Goal: Task Accomplishment & Management: Use online tool/utility

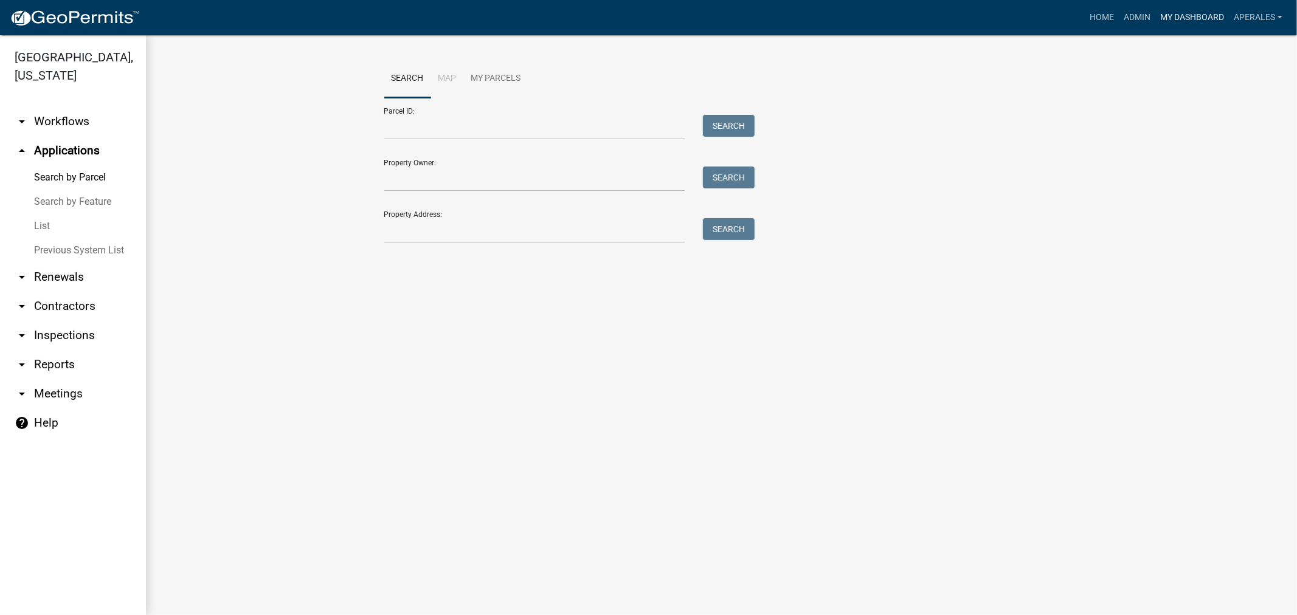
click at [1189, 23] on link "My Dashboard" at bounding box center [1192, 17] width 74 height 23
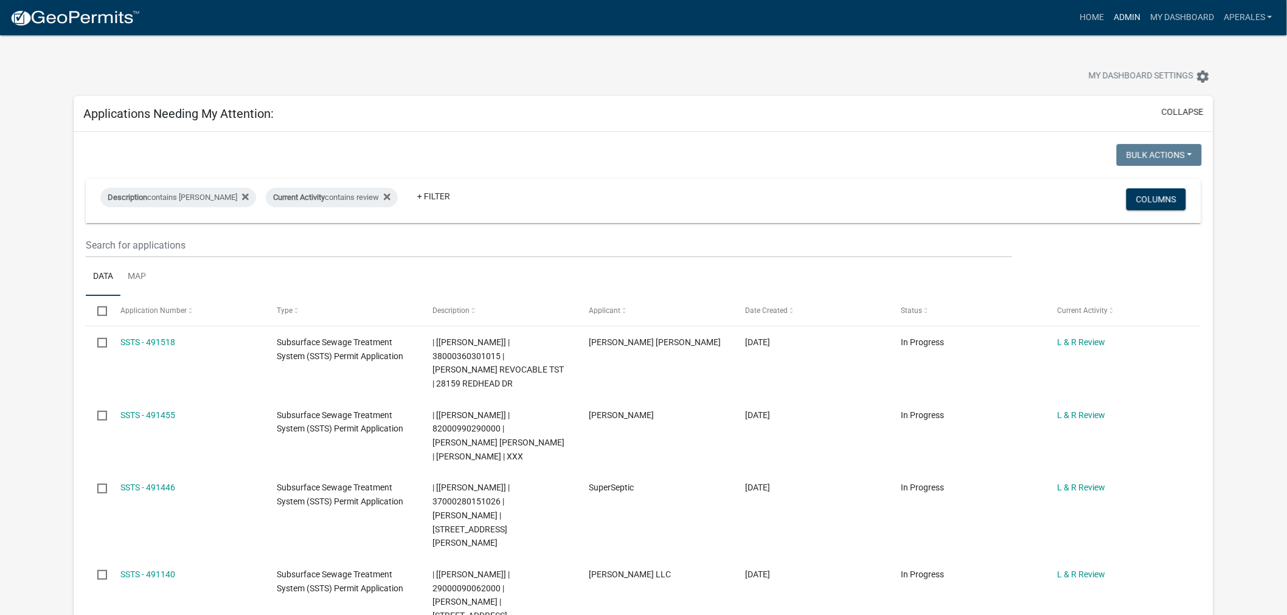
click at [1125, 22] on link "Admin" at bounding box center [1126, 17] width 36 height 23
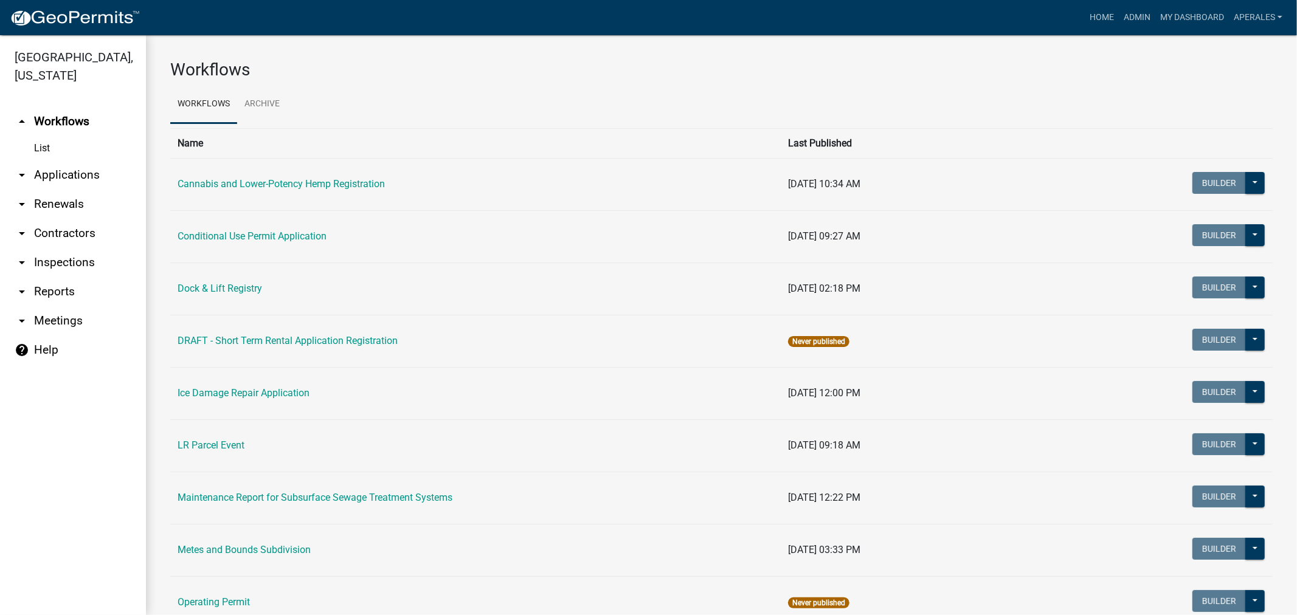
click at [41, 175] on link "arrow_drop_down Applications" at bounding box center [73, 175] width 146 height 29
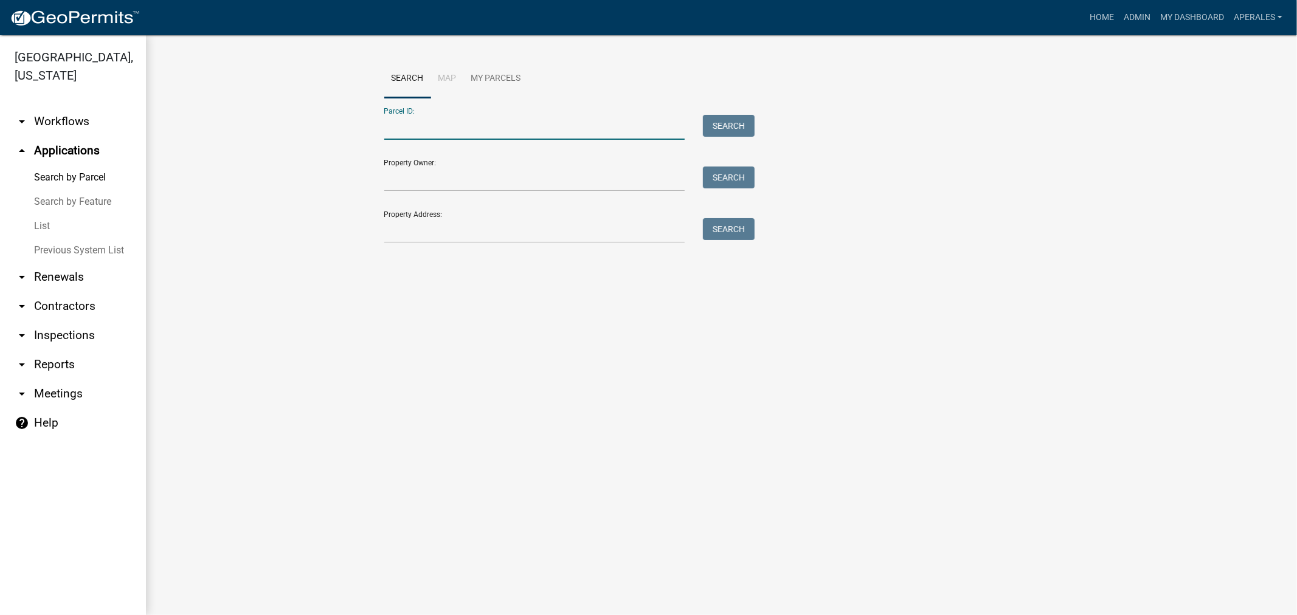
click at [645, 119] on input "Parcel ID:" at bounding box center [534, 127] width 301 height 25
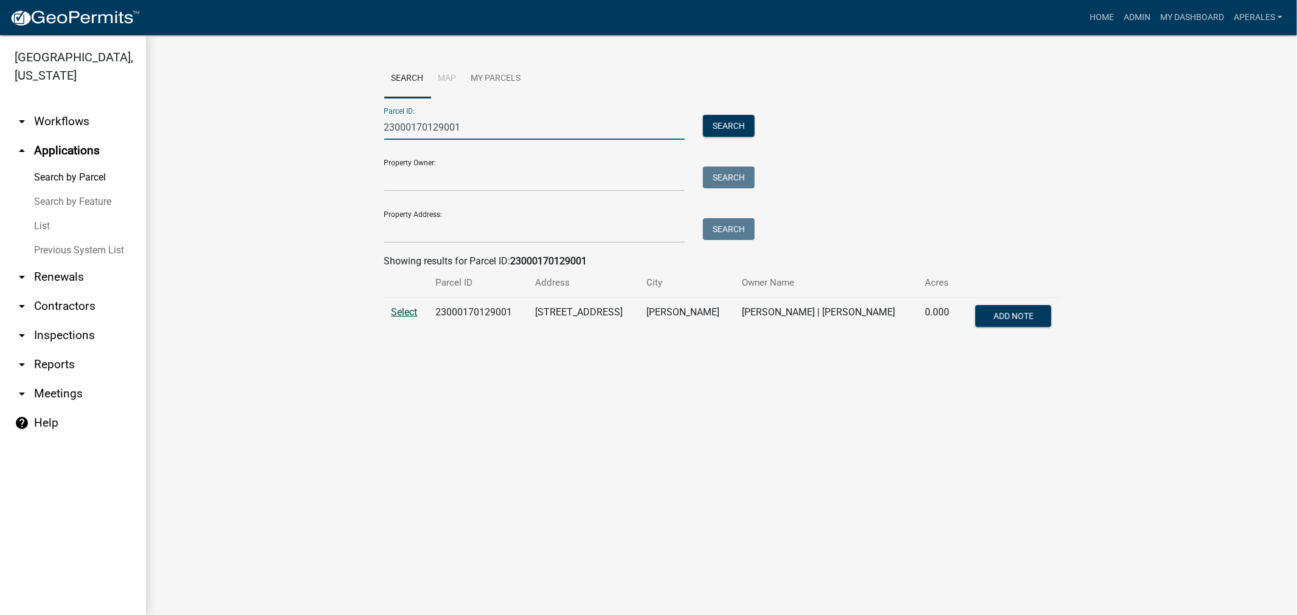
type input "23000170129001"
click at [399, 311] on span "Select" at bounding box center [405, 312] width 26 height 12
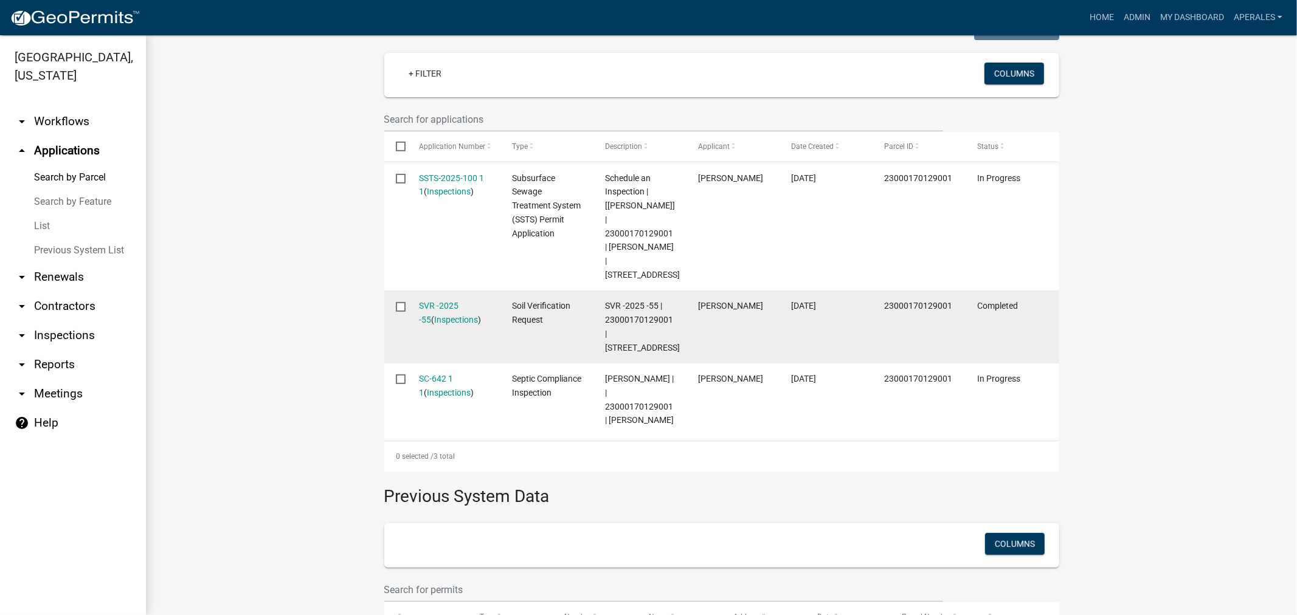
scroll to position [337, 0]
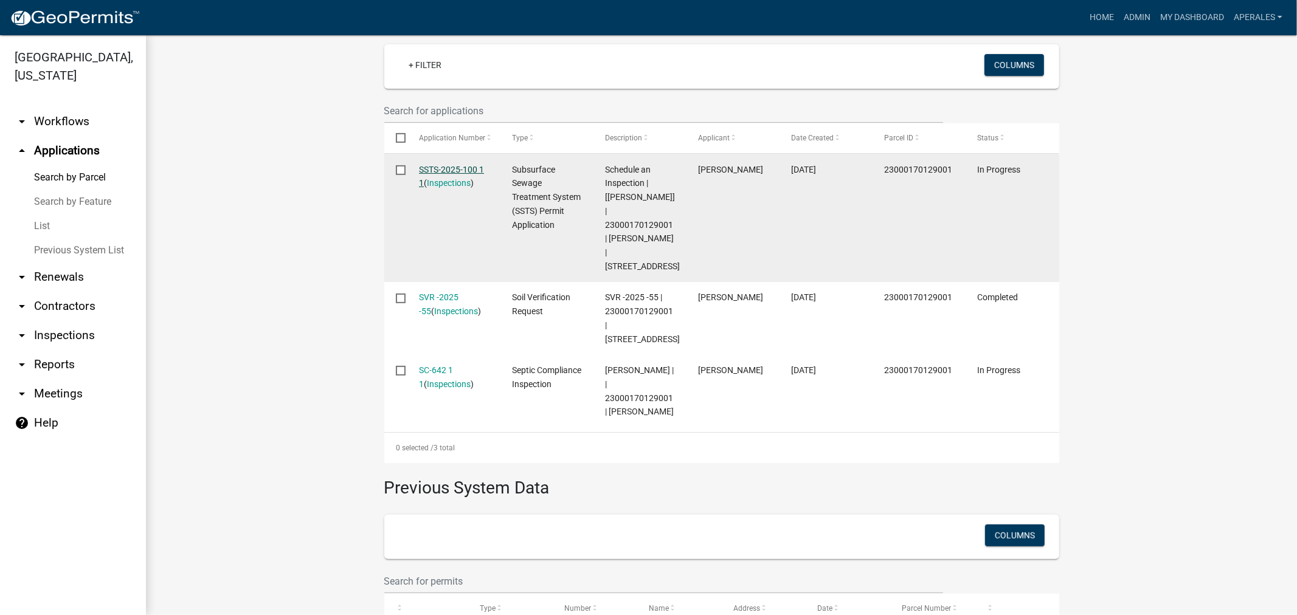
click at [459, 167] on link "SSTS-2025-100 1 1" at bounding box center [451, 177] width 65 height 24
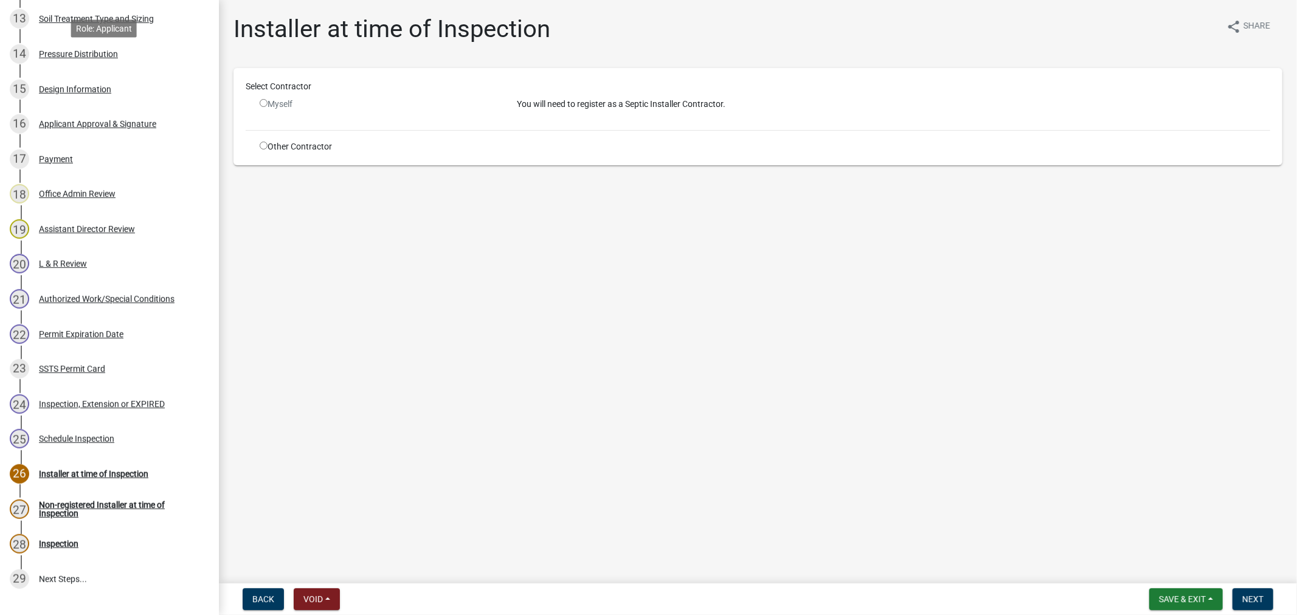
scroll to position [765, 0]
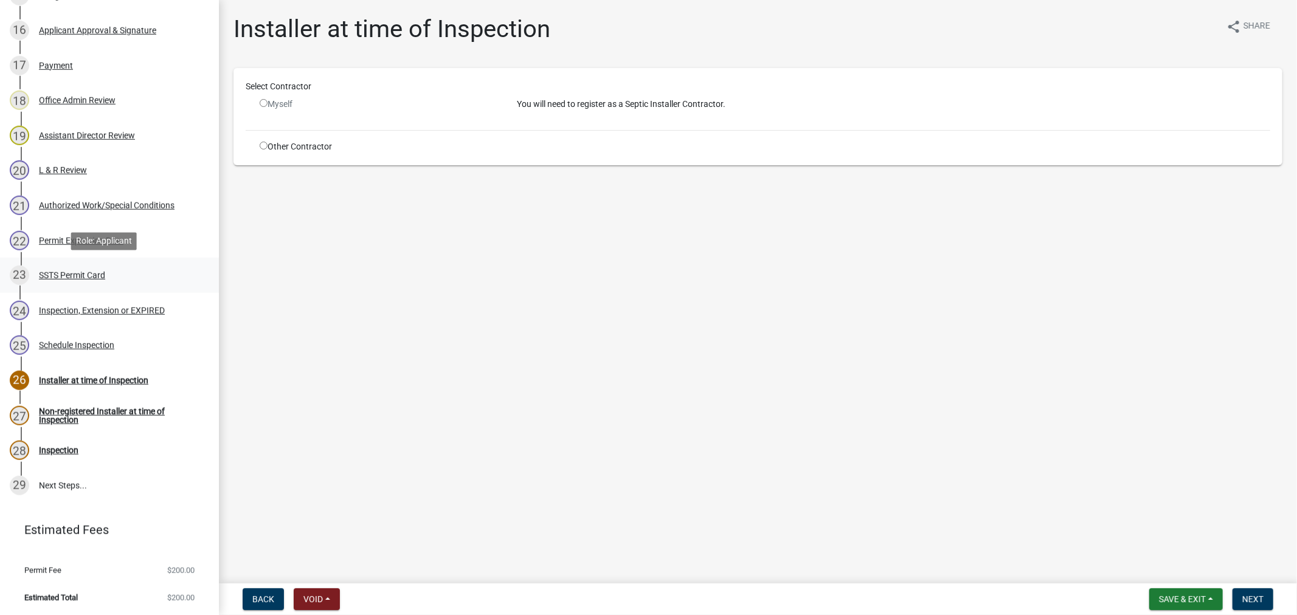
click at [77, 266] on div "23 SSTS Permit Card" at bounding box center [105, 275] width 190 height 19
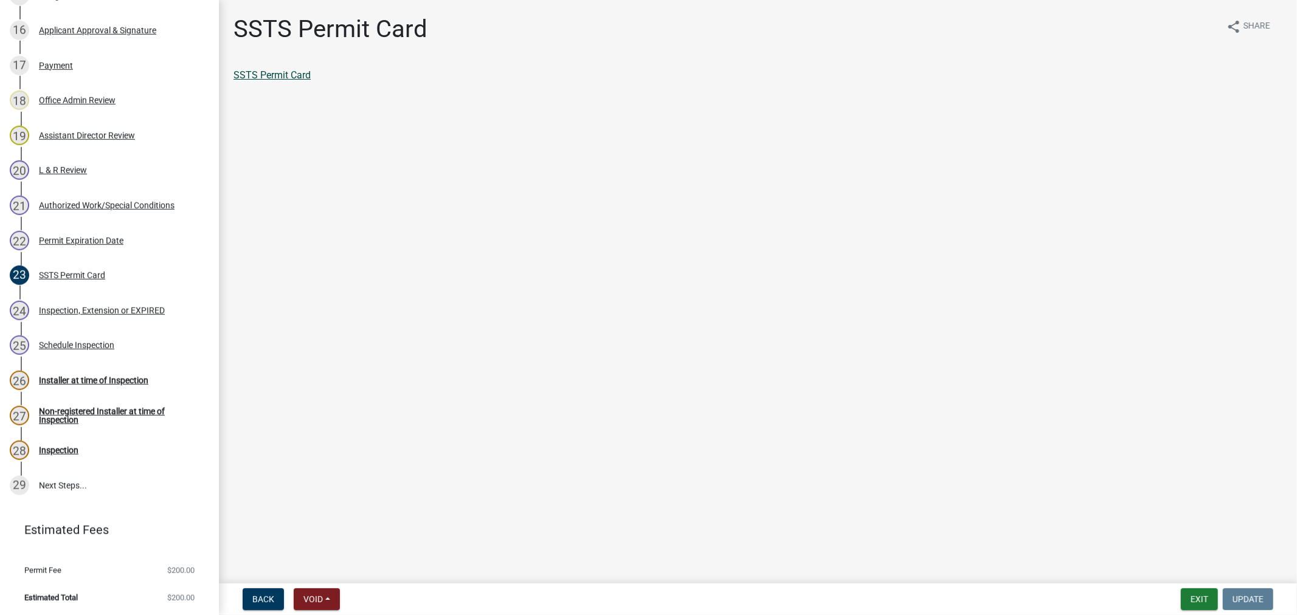
click at [299, 79] on link "SSTS Permit Card" at bounding box center [271, 75] width 77 height 12
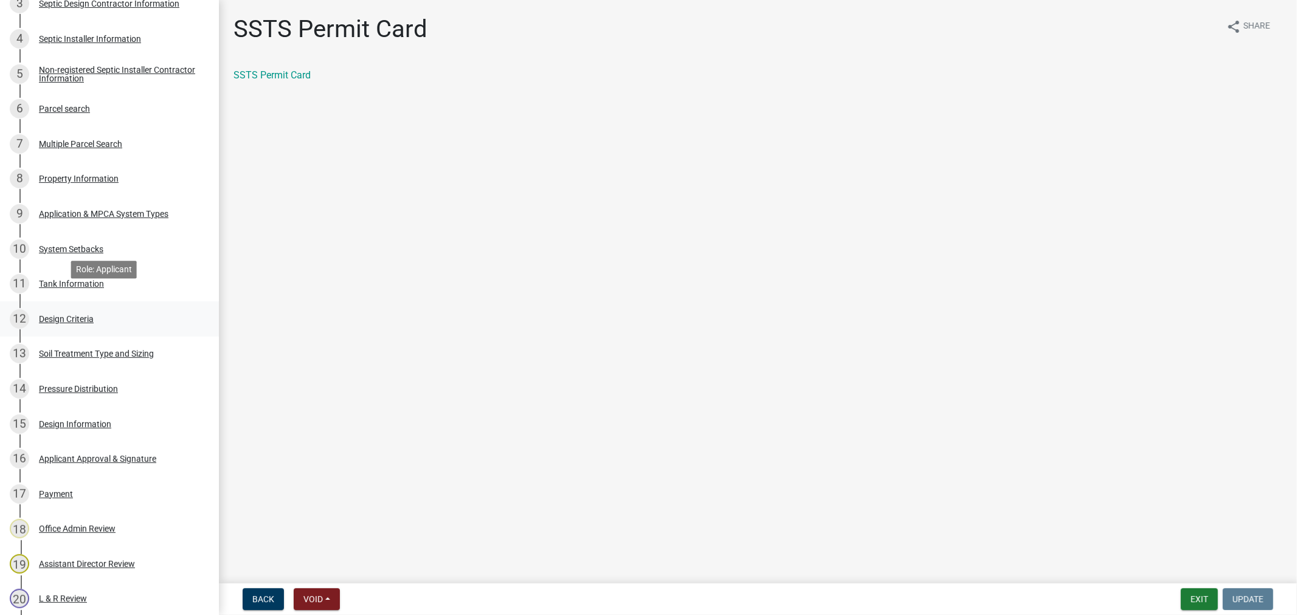
scroll to position [360, 0]
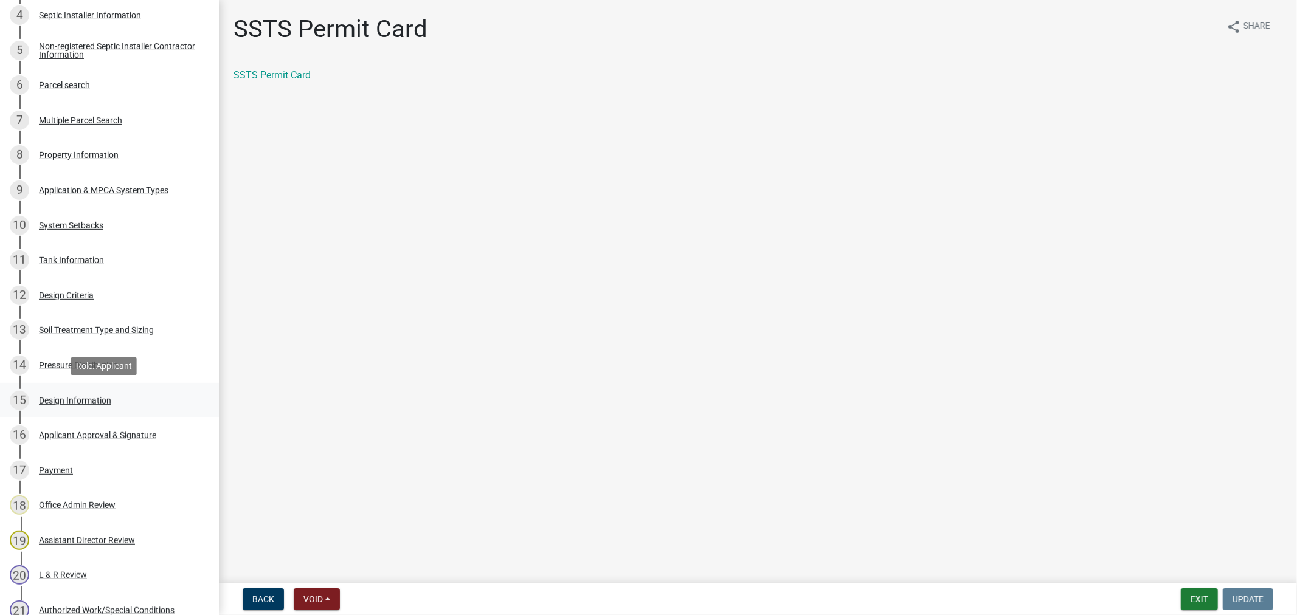
click at [94, 396] on div "Design Information" at bounding box center [75, 400] width 72 height 9
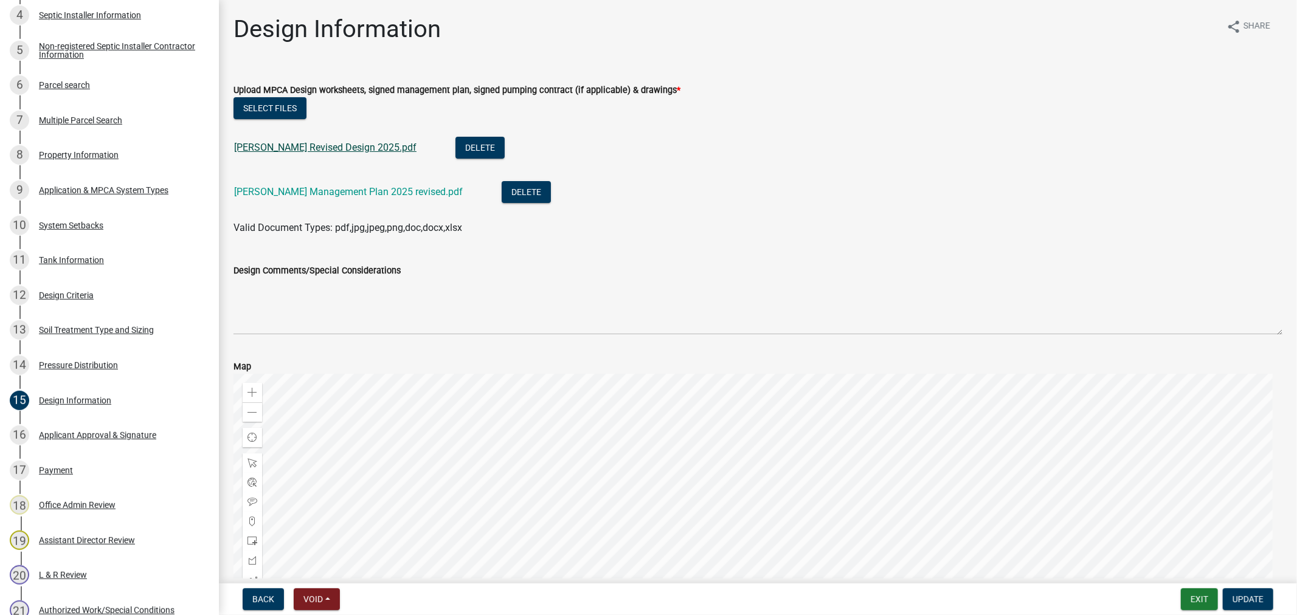
click at [292, 148] on link "Steve Schulke Revised Design 2025.pdf" at bounding box center [325, 148] width 182 height 12
click at [356, 189] on link "Steve Schulke Management Plan 2025 revised.pdf" at bounding box center [348, 192] width 229 height 12
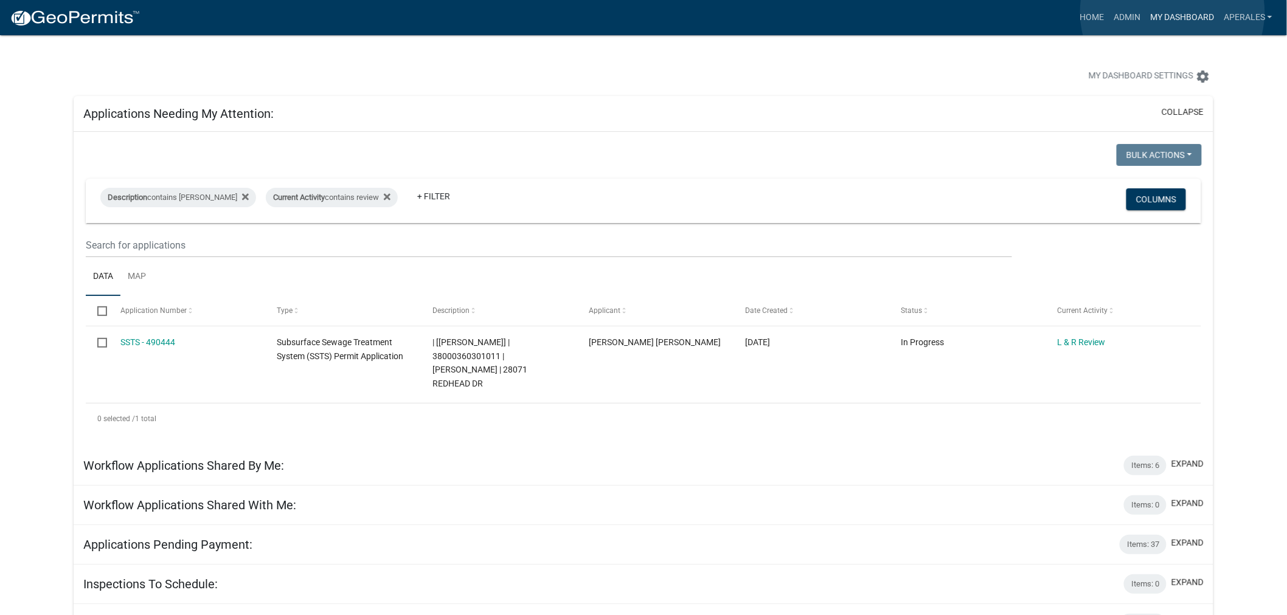
click at [1174, 12] on link "My Dashboard" at bounding box center [1182, 17] width 74 height 23
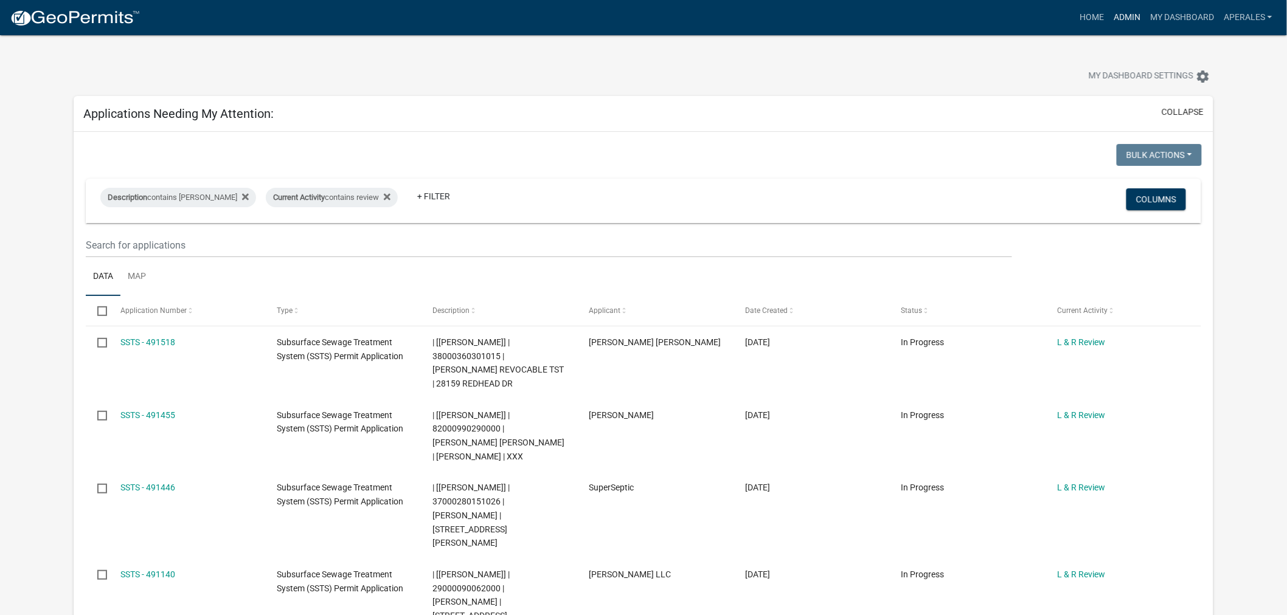
click at [1125, 9] on nav "more_horiz Home Admin My Dashboard aperales Admin Account Logout" at bounding box center [643, 17] width 1287 height 35
click at [1121, 17] on link "Admin" at bounding box center [1126, 17] width 36 height 23
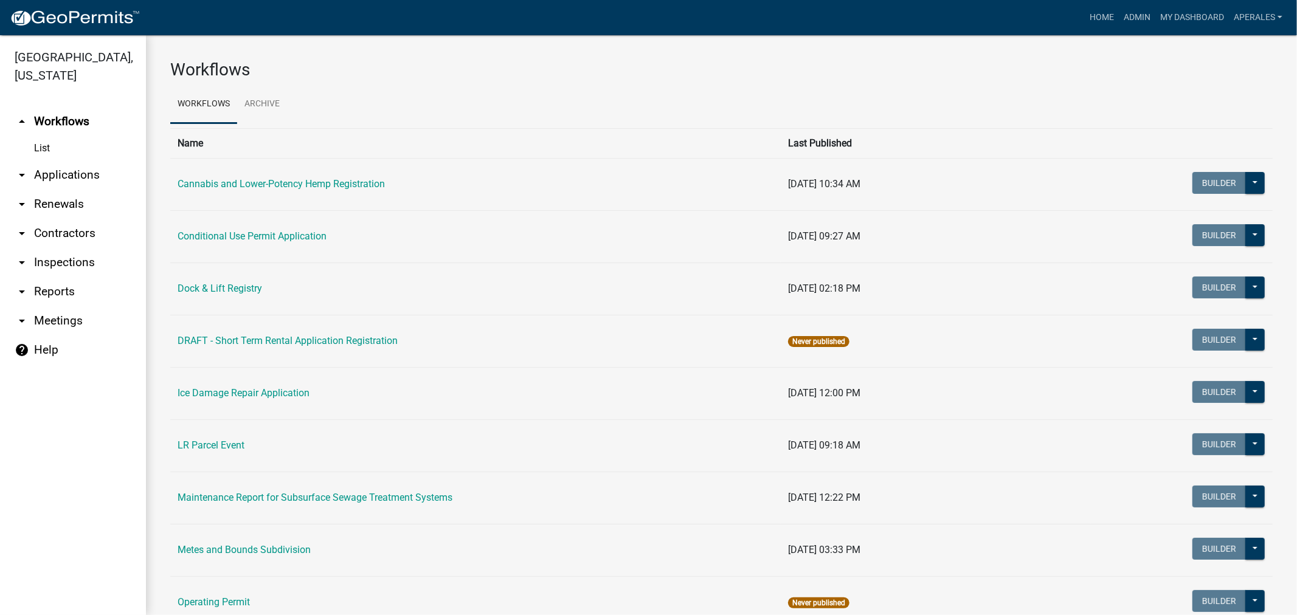
click at [94, 181] on link "arrow_drop_down Applications" at bounding box center [73, 175] width 146 height 29
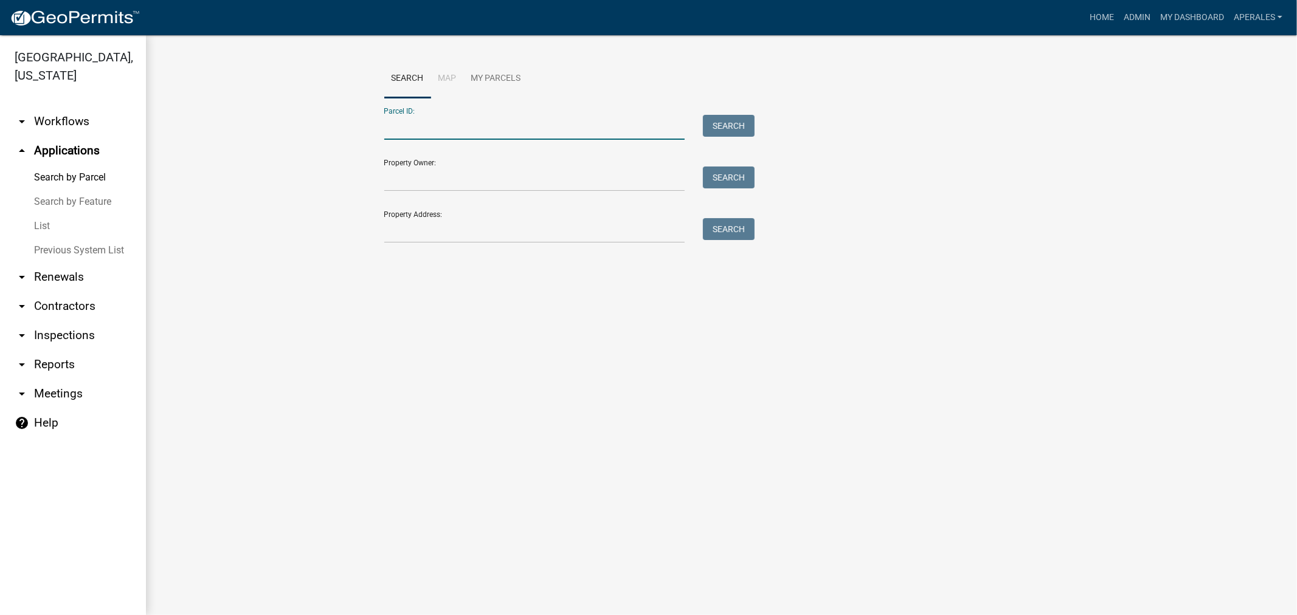
click at [483, 125] on input "Parcel ID:" at bounding box center [534, 127] width 301 height 25
type input "18000990385000"
click at [749, 125] on button "Search" at bounding box center [729, 126] width 52 height 22
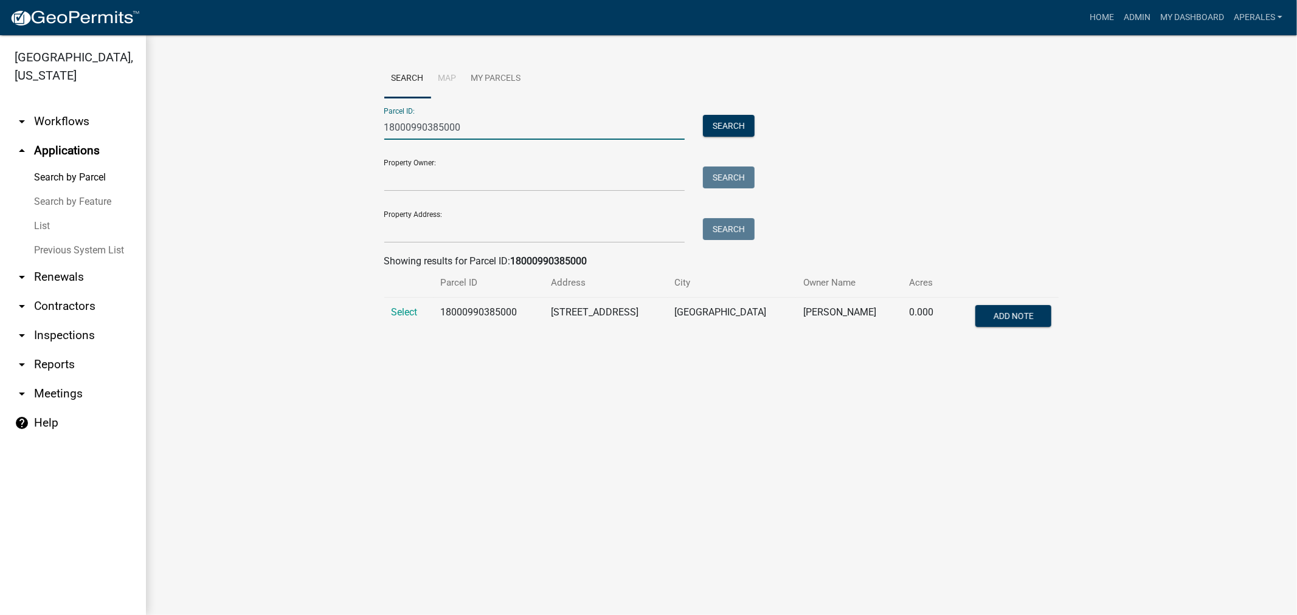
drag, startPoint x: 464, startPoint y: 128, endPoint x: 265, endPoint y: 94, distance: 202.3
click at [271, 95] on wm-workflow-application-search-view "Search Map My Parcels Parcel ID: 18000990385000 Search Property Owner: Search P…" at bounding box center [721, 204] width 1102 height 288
